Goal: Information Seeking & Learning: Learn about a topic

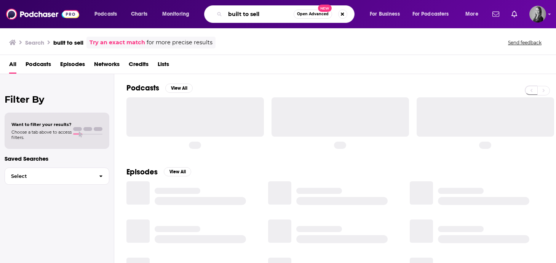
click at [240, 17] on input "built to sell" at bounding box center [259, 14] width 69 height 12
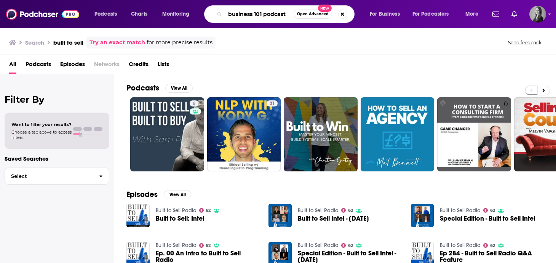
type input "business 101 podcast"
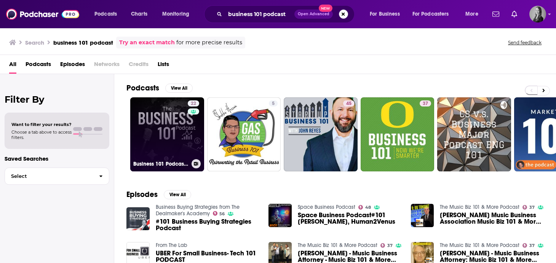
click at [175, 136] on link "22 Business 101 Podcast | Finance and Growth Mastery" at bounding box center [167, 134] width 74 height 74
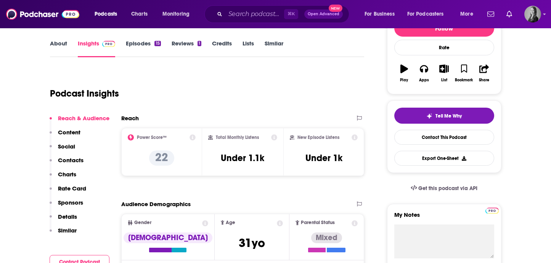
scroll to position [88, 0]
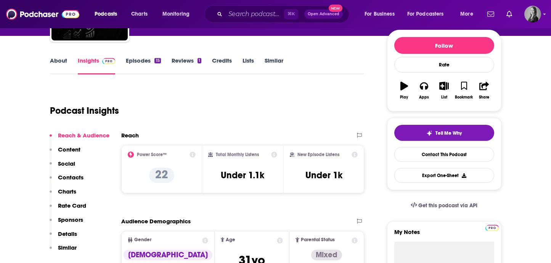
click at [147, 63] on link "Episodes 15" at bounding box center [143, 66] width 35 height 18
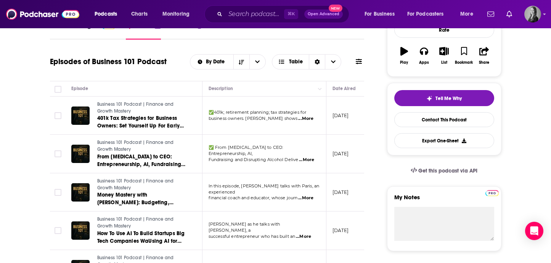
scroll to position [125, 0]
